Goal: Transaction & Acquisition: Subscribe to service/newsletter

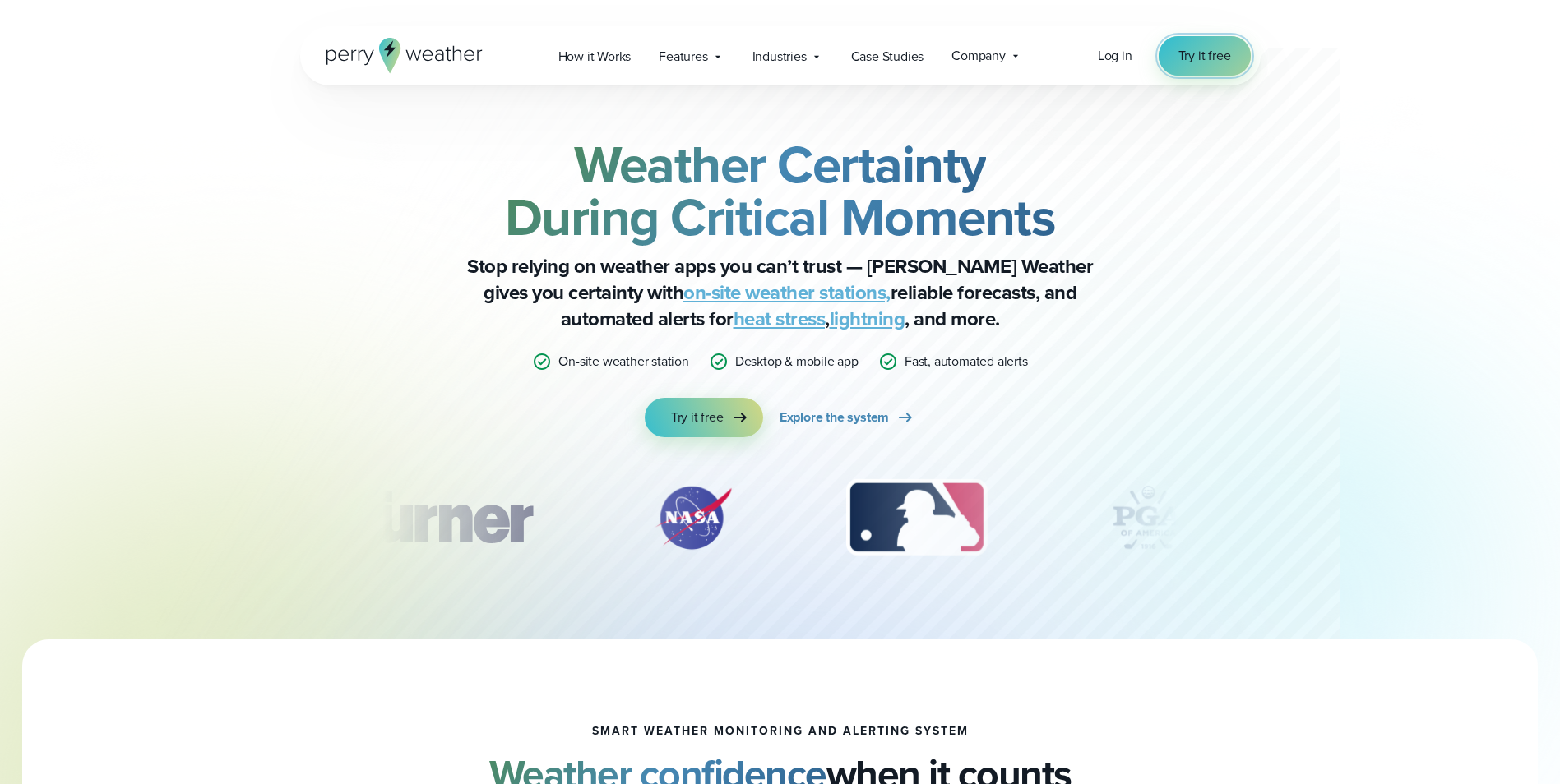
click at [1196, 64] on span "Try it free" at bounding box center [1204, 56] width 53 height 19
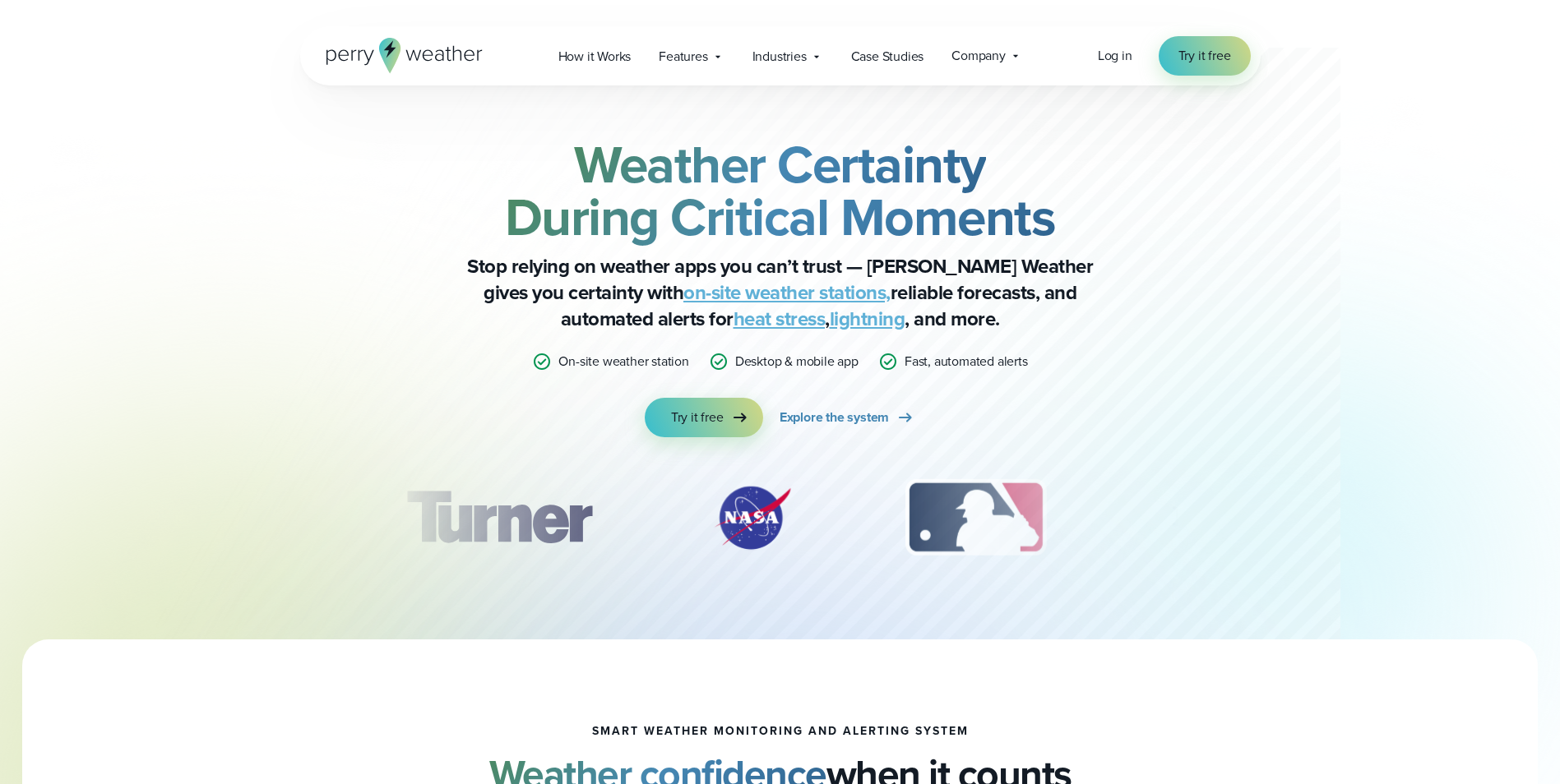
click at [1143, 56] on div "Log in Try it free" at bounding box center [1174, 56] width 153 height 40
click at [1127, 56] on span "Log in" at bounding box center [1115, 55] width 34 height 19
